Goal: Information Seeking & Learning: Learn about a topic

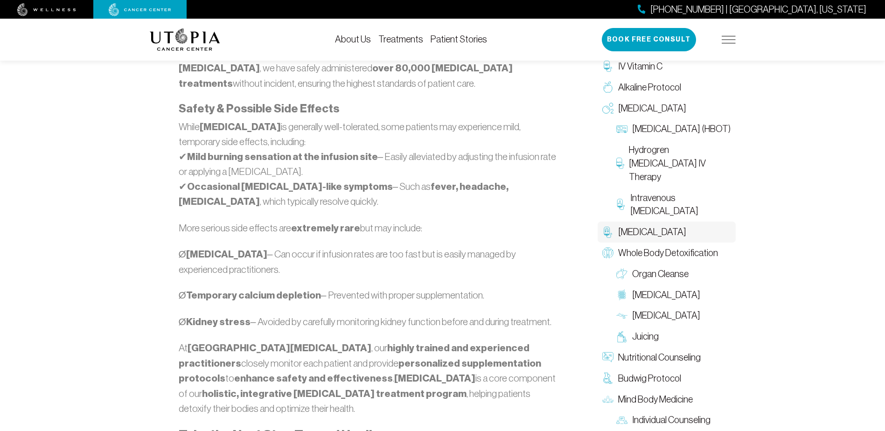
scroll to position [933, 0]
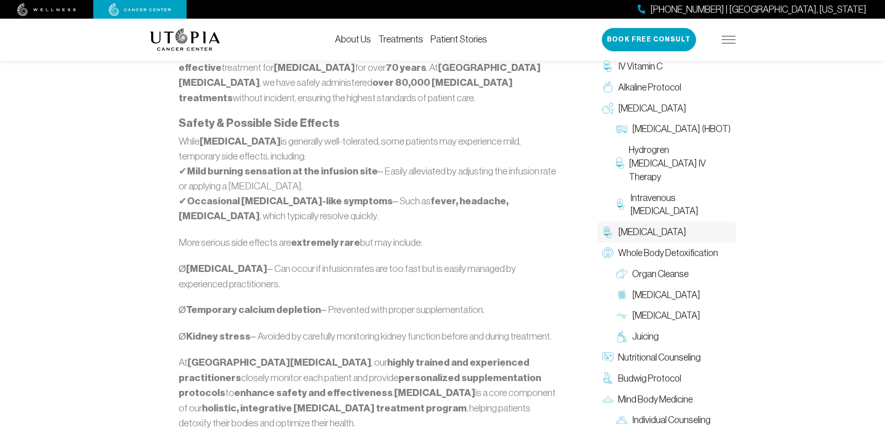
click at [465, 41] on link "Patient Stories" at bounding box center [459, 39] width 56 height 10
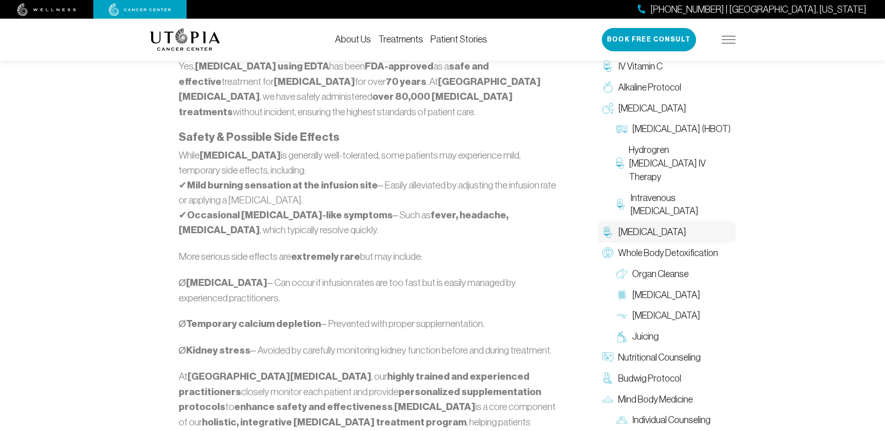
scroll to position [933, 0]
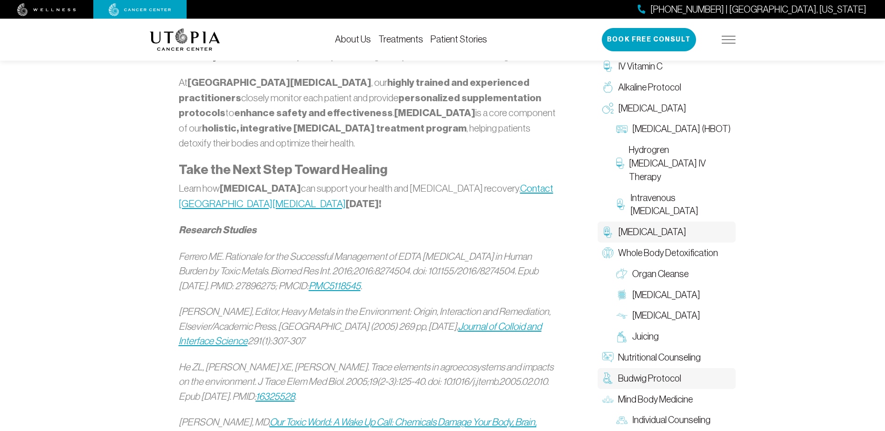
click at [663, 377] on span "Budwig Protocol" at bounding box center [649, 379] width 63 height 14
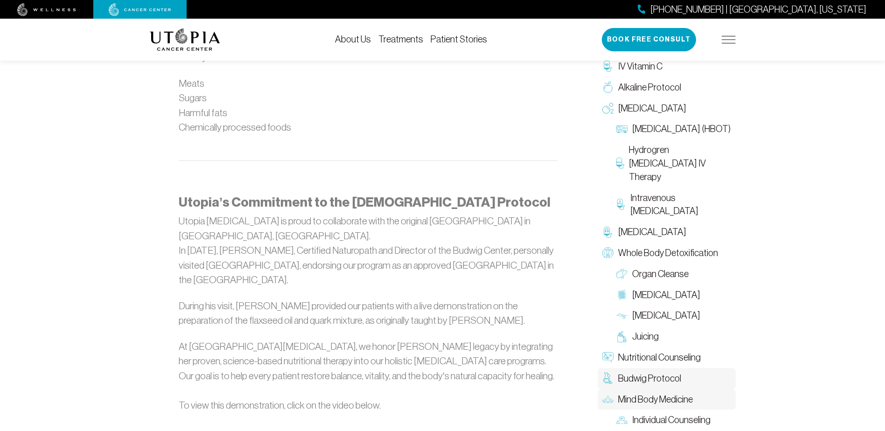
scroll to position [1119, 0]
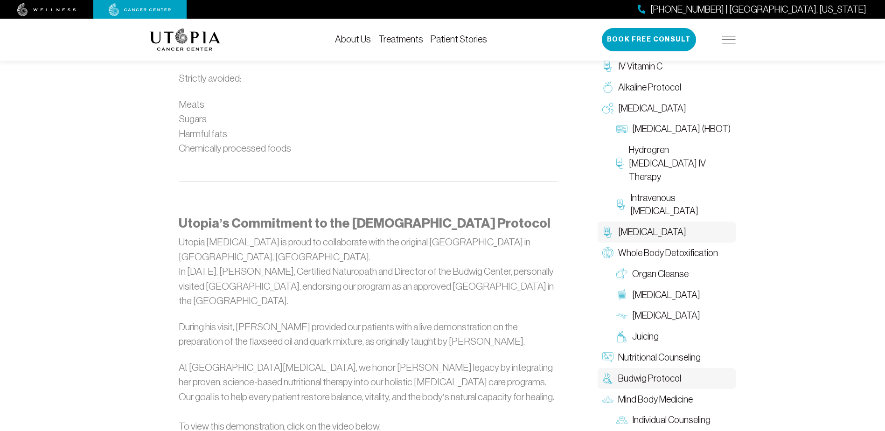
click at [629, 236] on span "[MEDICAL_DATA]" at bounding box center [652, 232] width 68 height 14
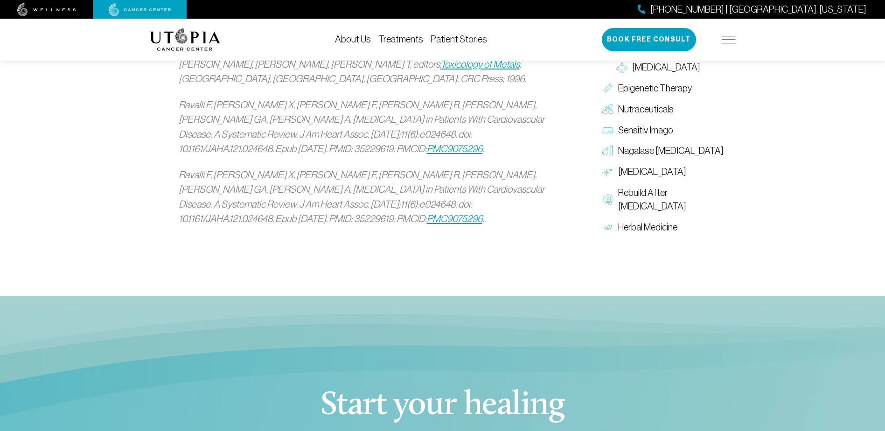
scroll to position [1632, 0]
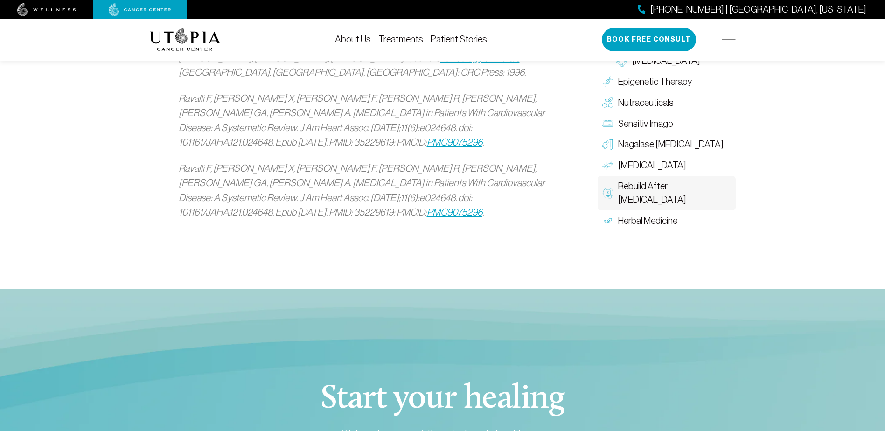
click at [653, 180] on span "Rebuild After [MEDICAL_DATA]" at bounding box center [674, 193] width 113 height 27
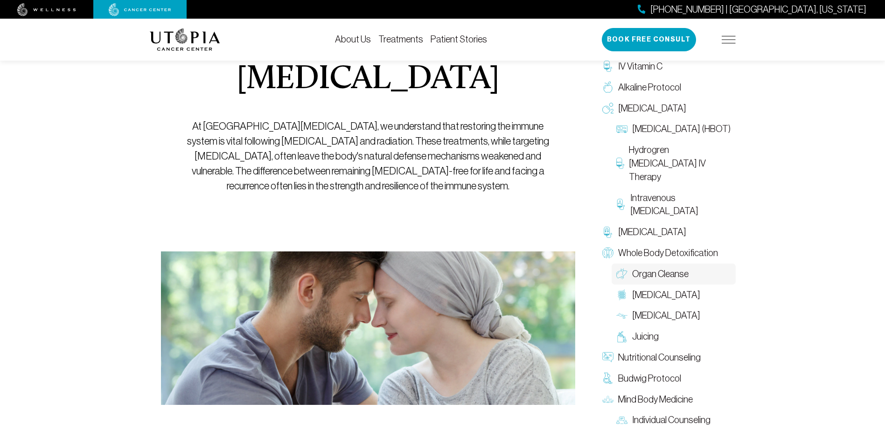
click at [649, 275] on span "Organ Cleanse" at bounding box center [660, 274] width 56 height 14
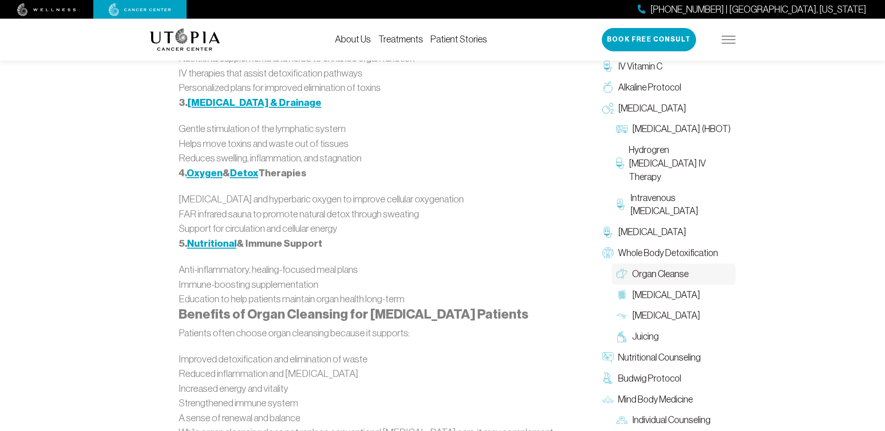
scroll to position [1026, 0]
